Goal: Find specific page/section: Find specific page/section

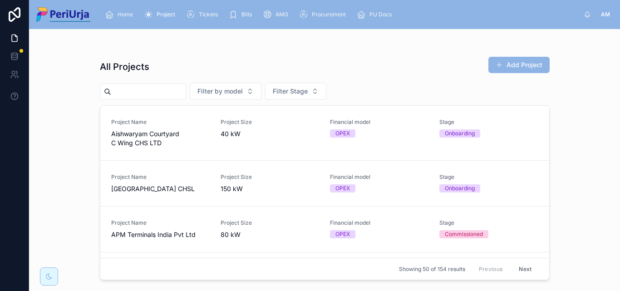
click at [123, 93] on input "text" at bounding box center [148, 91] width 74 height 13
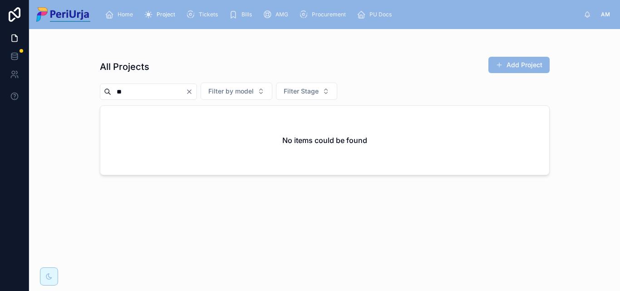
type input "*"
click at [150, 91] on input "*****" at bounding box center [148, 91] width 74 height 13
type input "*"
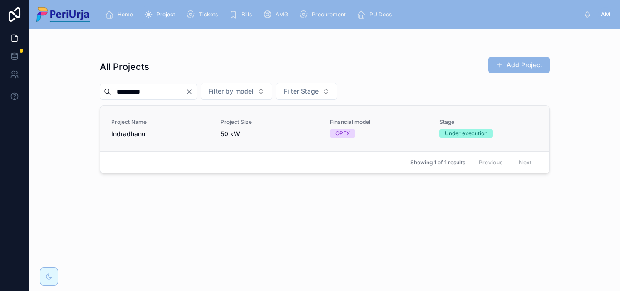
type input "**********"
click at [154, 125] on span "Project Name" at bounding box center [160, 122] width 99 height 7
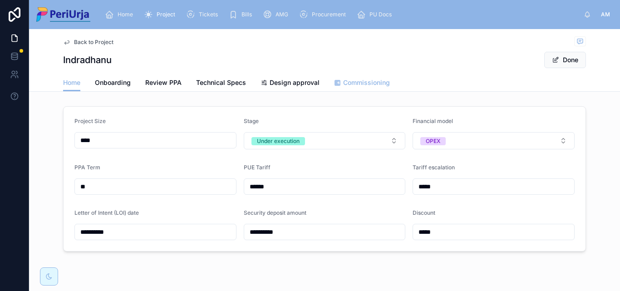
click at [362, 85] on span "Commissioning" at bounding box center [366, 82] width 47 height 9
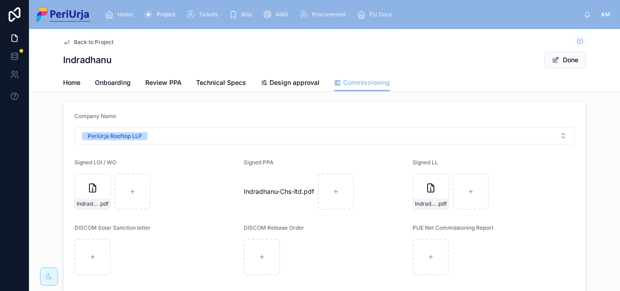
scroll to position [91, 0]
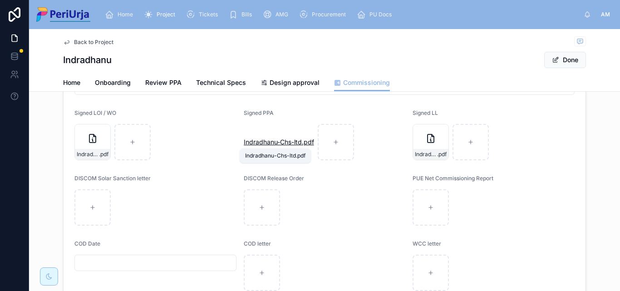
click at [264, 140] on span "Indradhanu-Chs-ltd" at bounding box center [273, 142] width 58 height 9
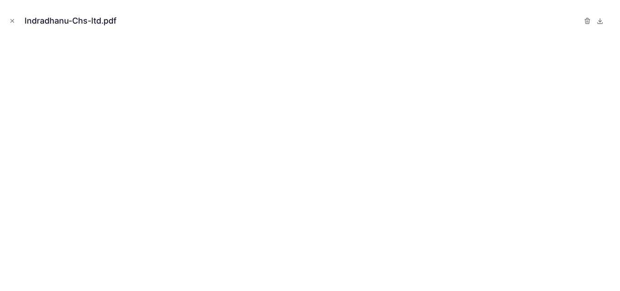
click at [17, 21] on div "Indradhanu-Chs-ltd.pdf" at bounding box center [310, 20] width 606 height 27
click at [13, 21] on icon "Close modal" at bounding box center [12, 21] width 6 height 6
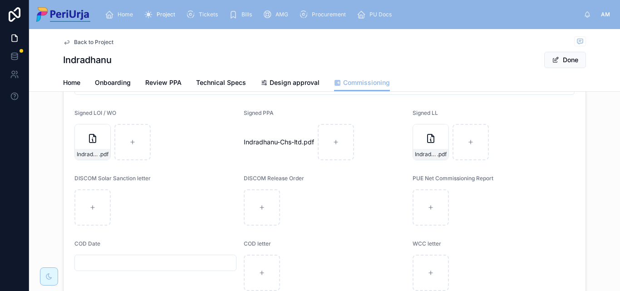
click at [125, 13] on span "Home" at bounding box center [125, 14] width 15 height 7
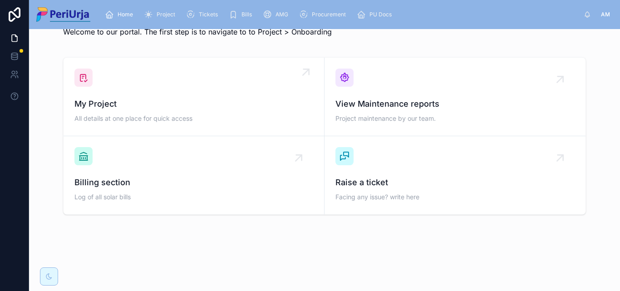
scroll to position [26, 0]
click at [128, 100] on span "My Project" at bounding box center [193, 104] width 239 height 13
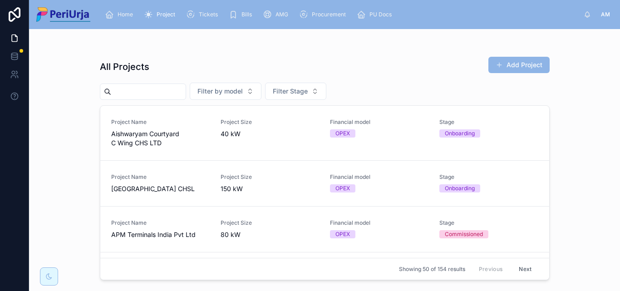
click at [122, 92] on input "text" at bounding box center [148, 91] width 74 height 13
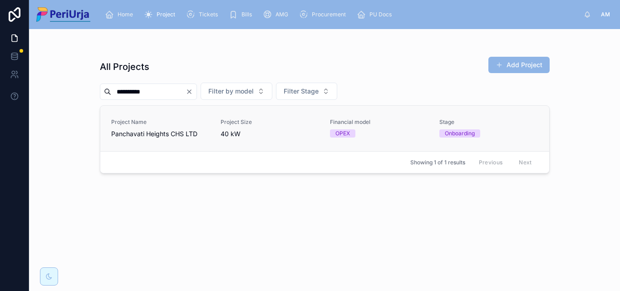
type input "**********"
click at [177, 132] on span "Panchavati Heights CHS LTD" at bounding box center [160, 133] width 99 height 9
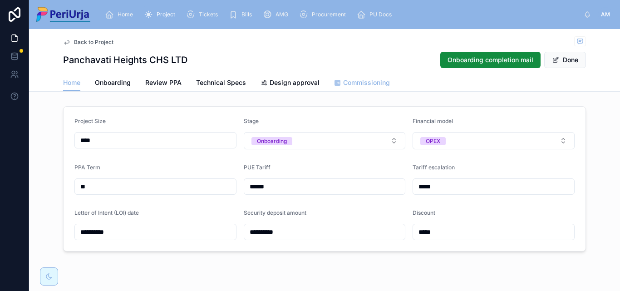
click at [366, 83] on span "Commissioning" at bounding box center [366, 82] width 47 height 9
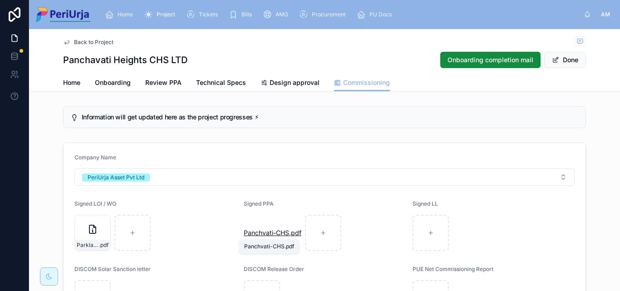
click at [272, 229] on span "Panchvati-CHS" at bounding box center [266, 232] width 45 height 9
